Goal: Information Seeking & Learning: Compare options

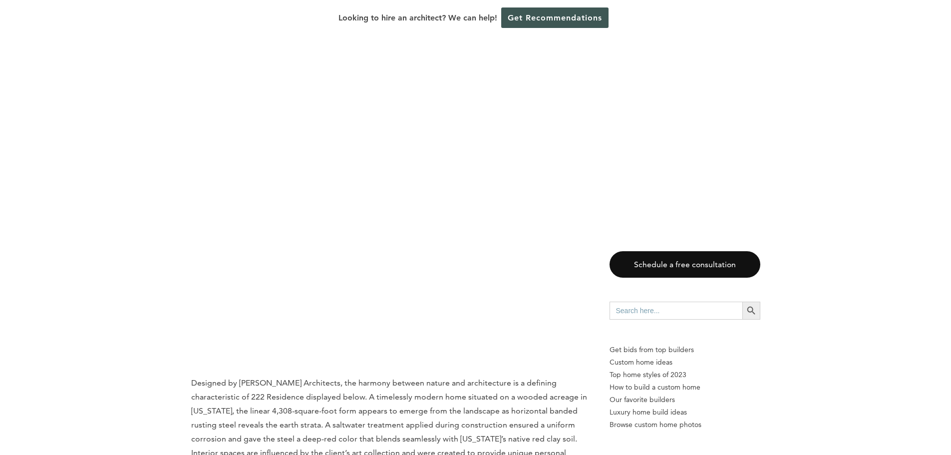
scroll to position [3095, 0]
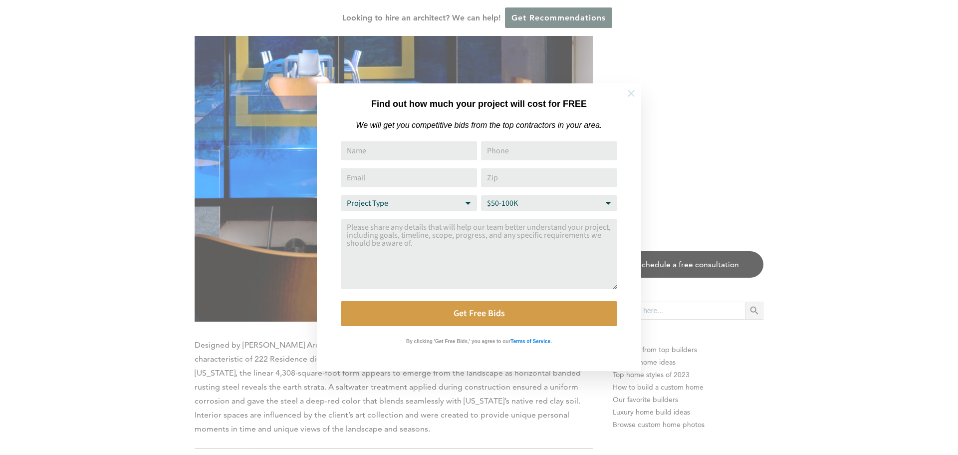
click at [634, 95] on icon at bounding box center [631, 93] width 11 height 11
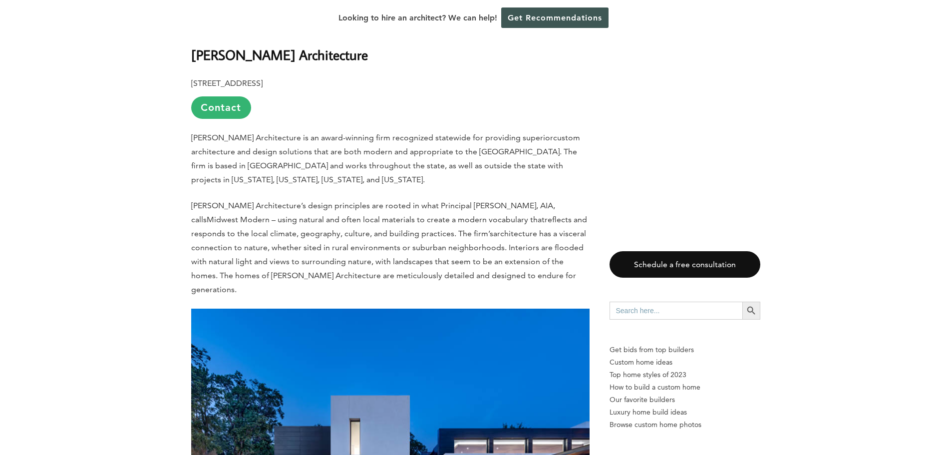
scroll to position [717, 0]
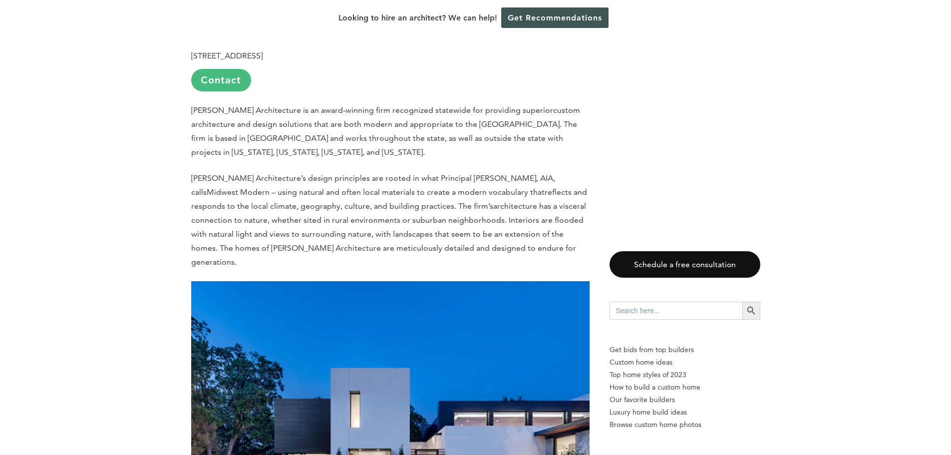
click at [228, 87] on link "Contact" at bounding box center [221, 80] width 60 height 22
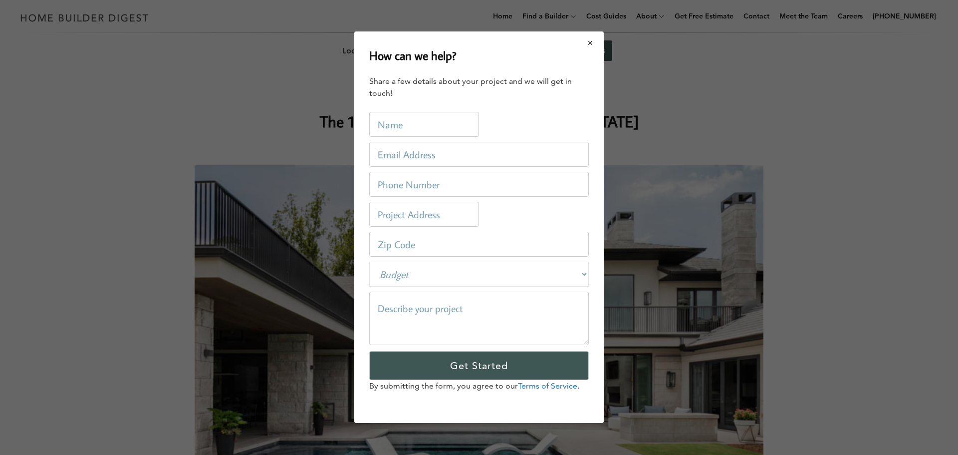
click at [588, 45] on button "Close modal" at bounding box center [590, 42] width 26 height 21
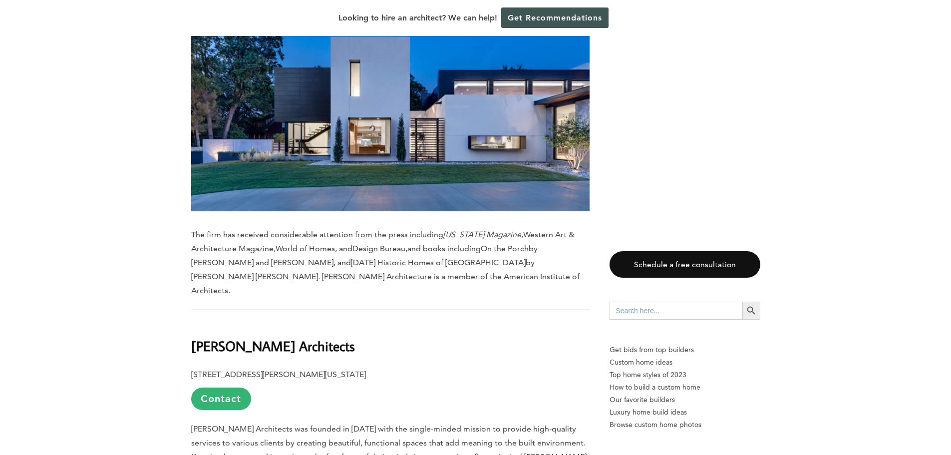
scroll to position [998, 0]
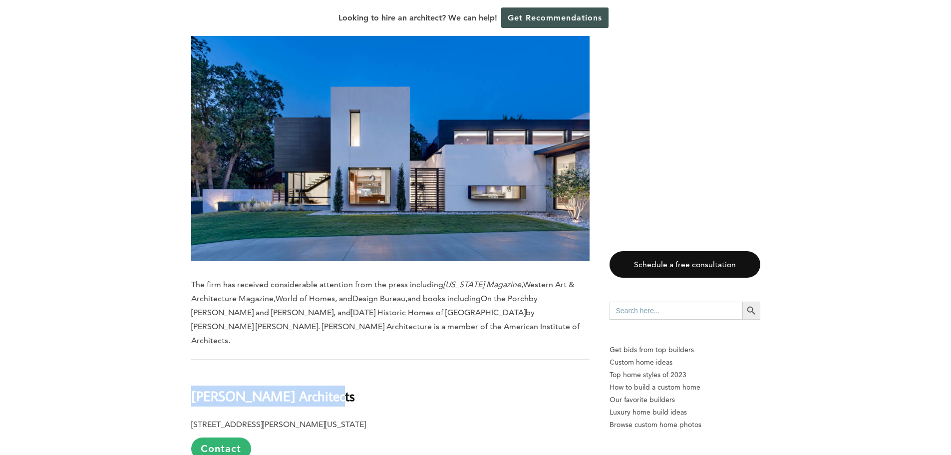
drag, startPoint x: 192, startPoint y: 368, endPoint x: 340, endPoint y: 369, distance: 148.2
click at [340, 372] on h2 "Fitzsimmons Architects" at bounding box center [390, 389] width 398 height 34
copy b "Fitzsimmons Architects"
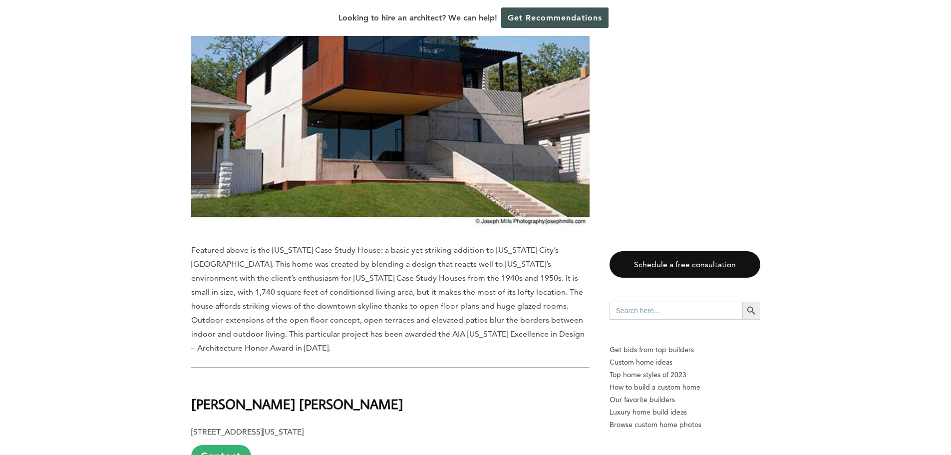
scroll to position [1647, 0]
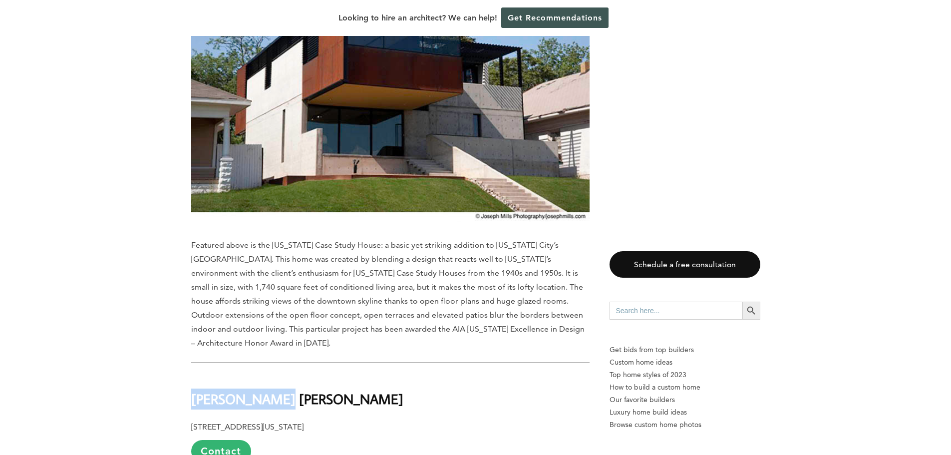
drag, startPoint x: 193, startPoint y: 370, endPoint x: 271, endPoint y: 368, distance: 77.9
click at [271, 390] on b "Bockus Payne" at bounding box center [297, 398] width 212 height 17
copy b "Bockus Payne"
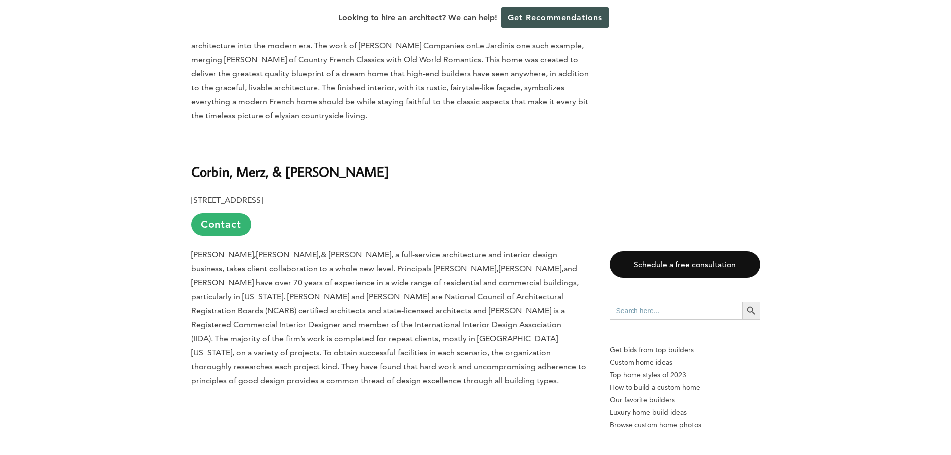
scroll to position [4792, 0]
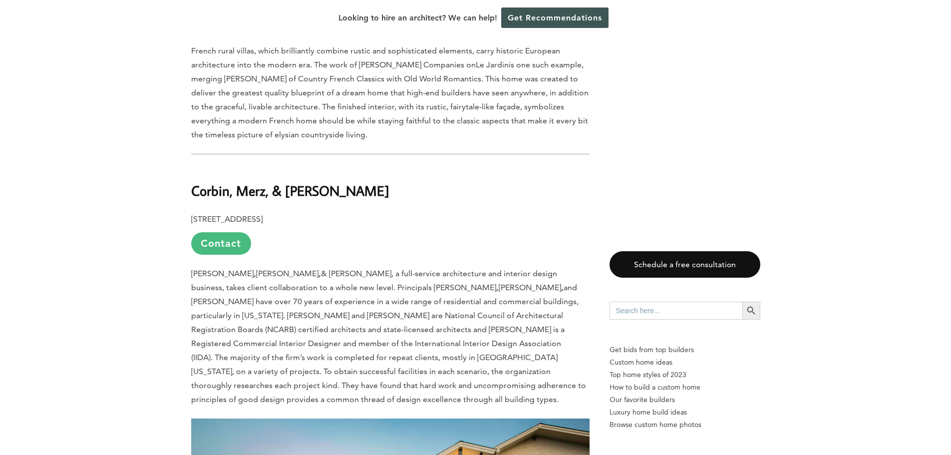
click at [229, 232] on link "Contact" at bounding box center [221, 243] width 60 height 22
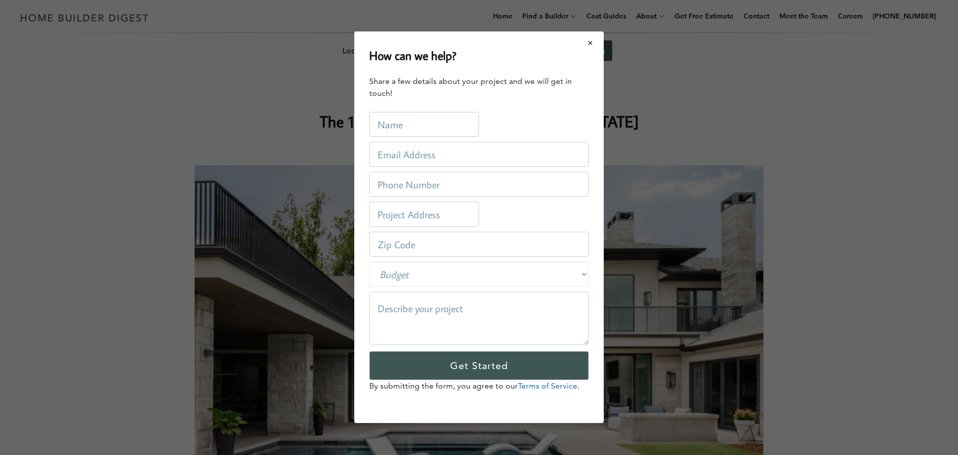
click at [587, 48] on button "Close modal" at bounding box center [590, 42] width 26 height 21
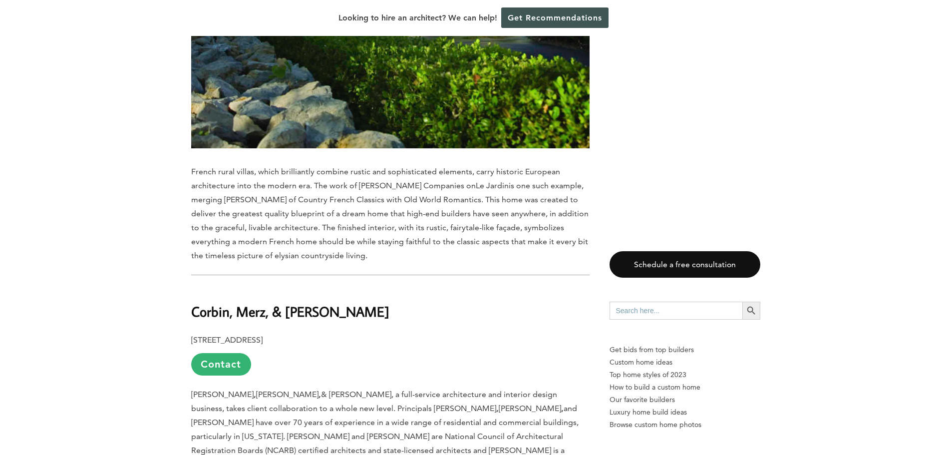
scroll to position [4692, 0]
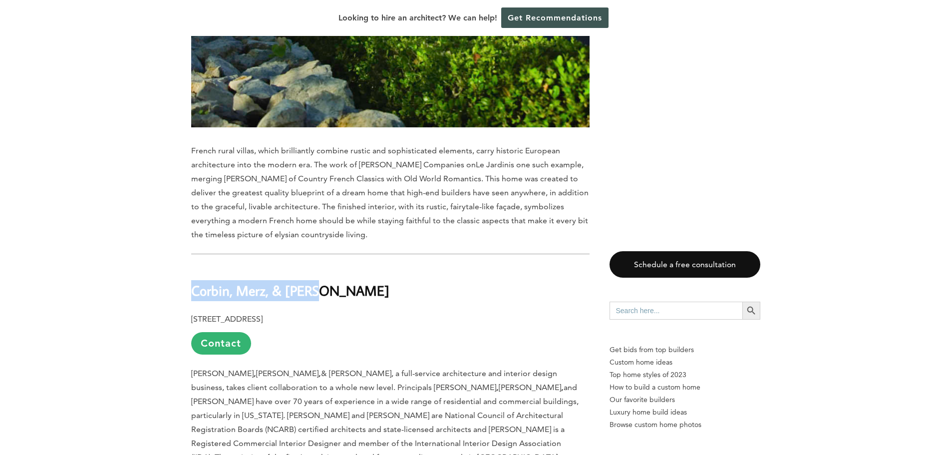
drag, startPoint x: 191, startPoint y: 177, endPoint x: 327, endPoint y: 179, distance: 135.8
click at [327, 266] on h2 "Corbin, Merz, & Haney" at bounding box center [390, 283] width 398 height 34
copy b "Corbin, Merz, & Haney"
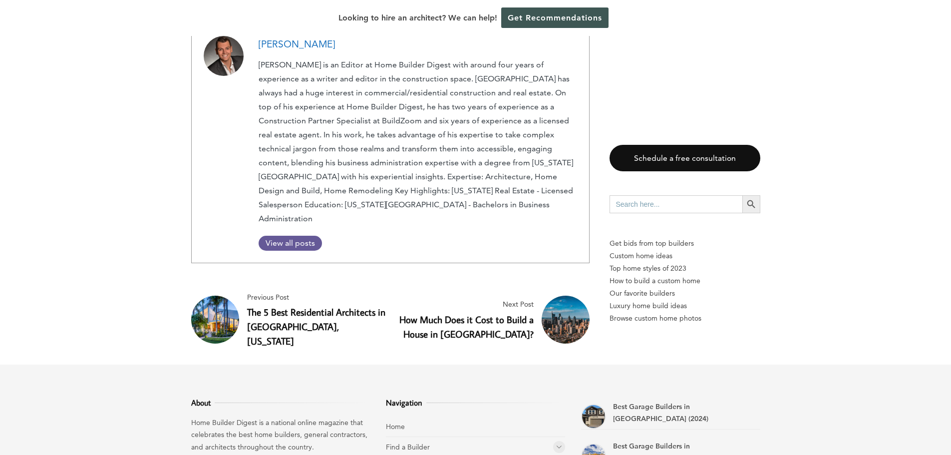
scroll to position [8974, 0]
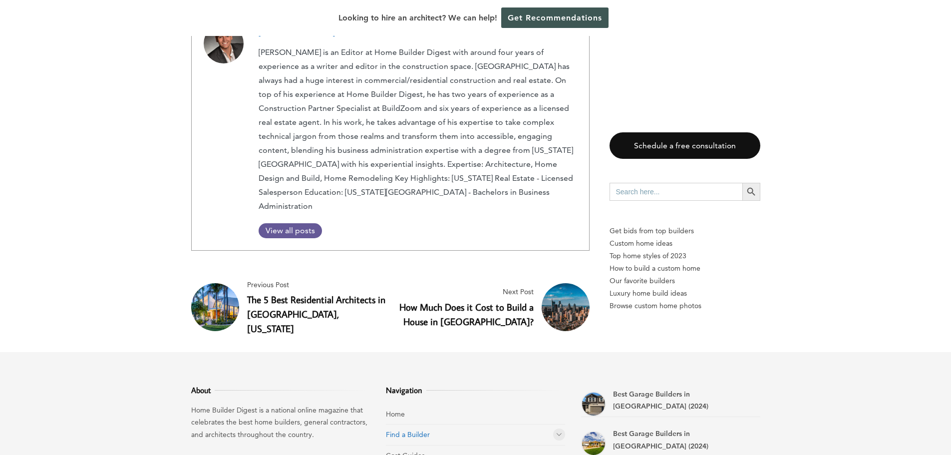
click at [419, 430] on link "Find a Builder" at bounding box center [408, 434] width 44 height 9
click at [560, 430] on icon at bounding box center [559, 433] width 6 height 7
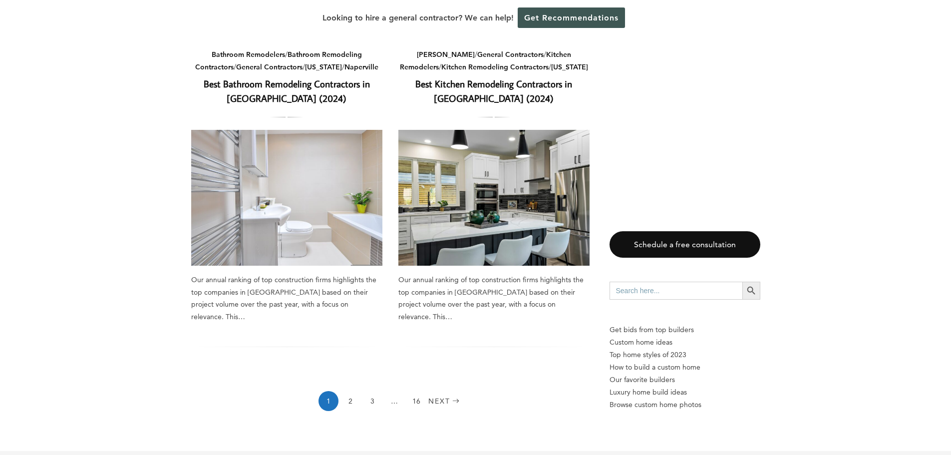
scroll to position [1398, 0]
